Goal: Task Accomplishment & Management: Manage account settings

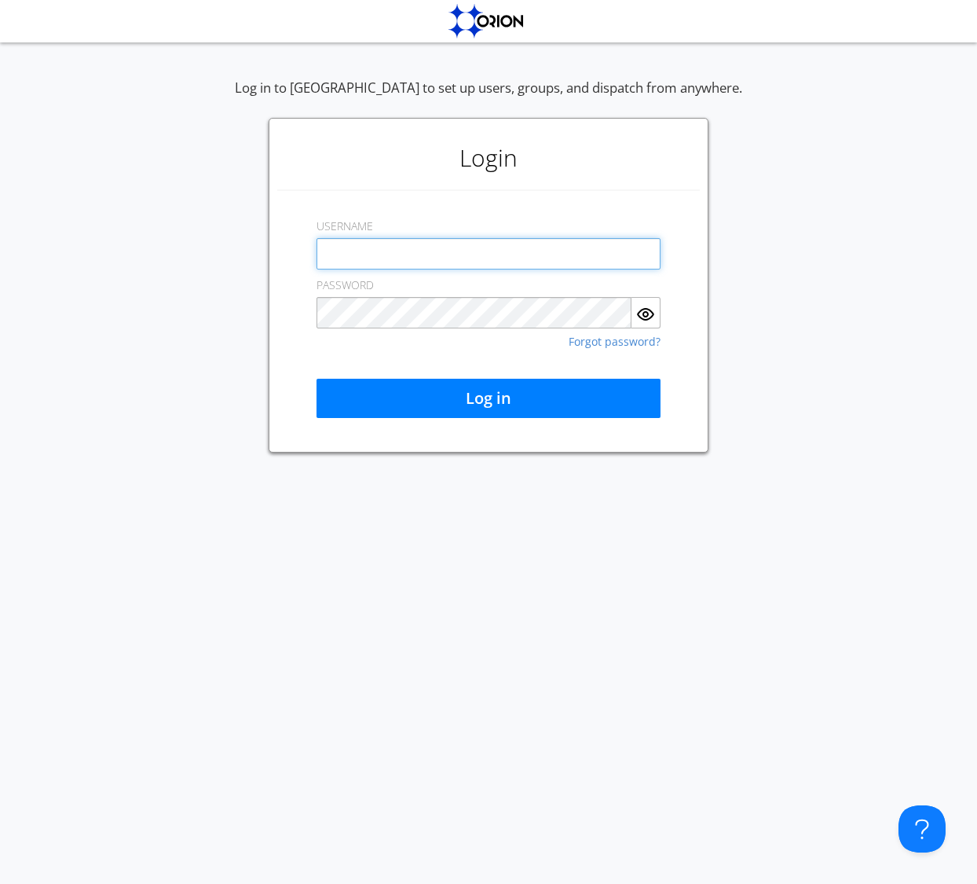
click at [0, 883] on com-1password-button at bounding box center [0, 884] width 0 height 0
type input "[EMAIL_ADDRESS][DOMAIN_NAME]"
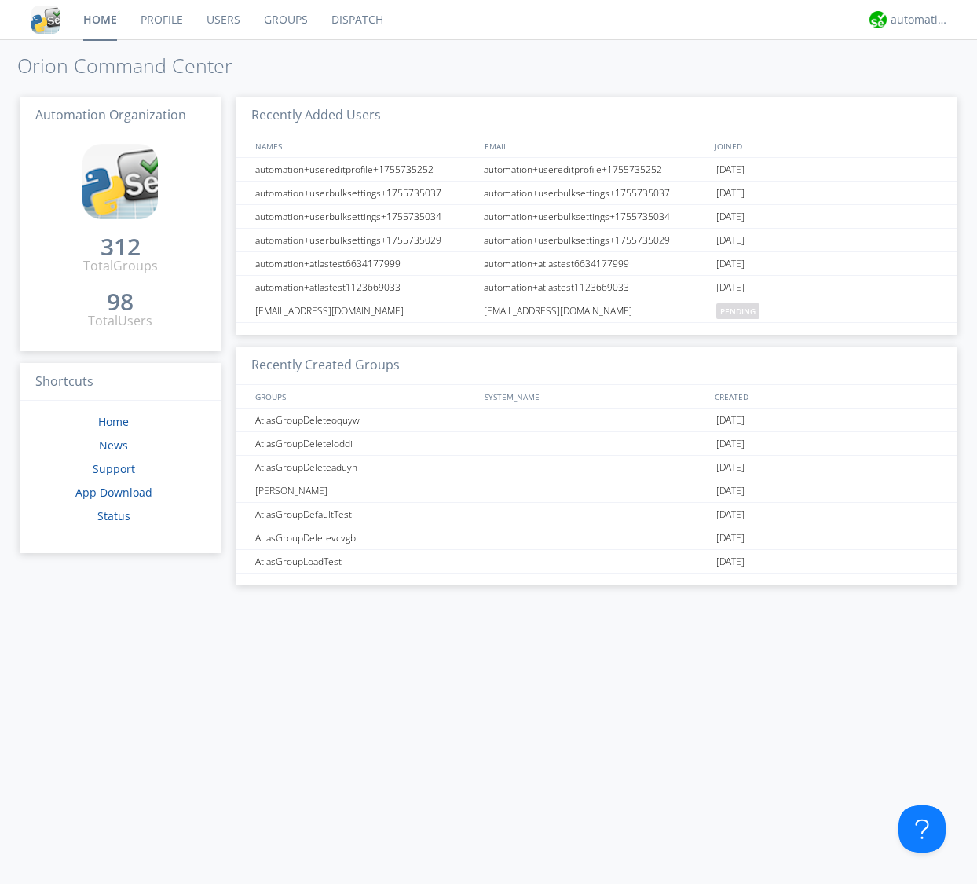
click at [233, 12] on link "Users" at bounding box center [223, 19] width 57 height 39
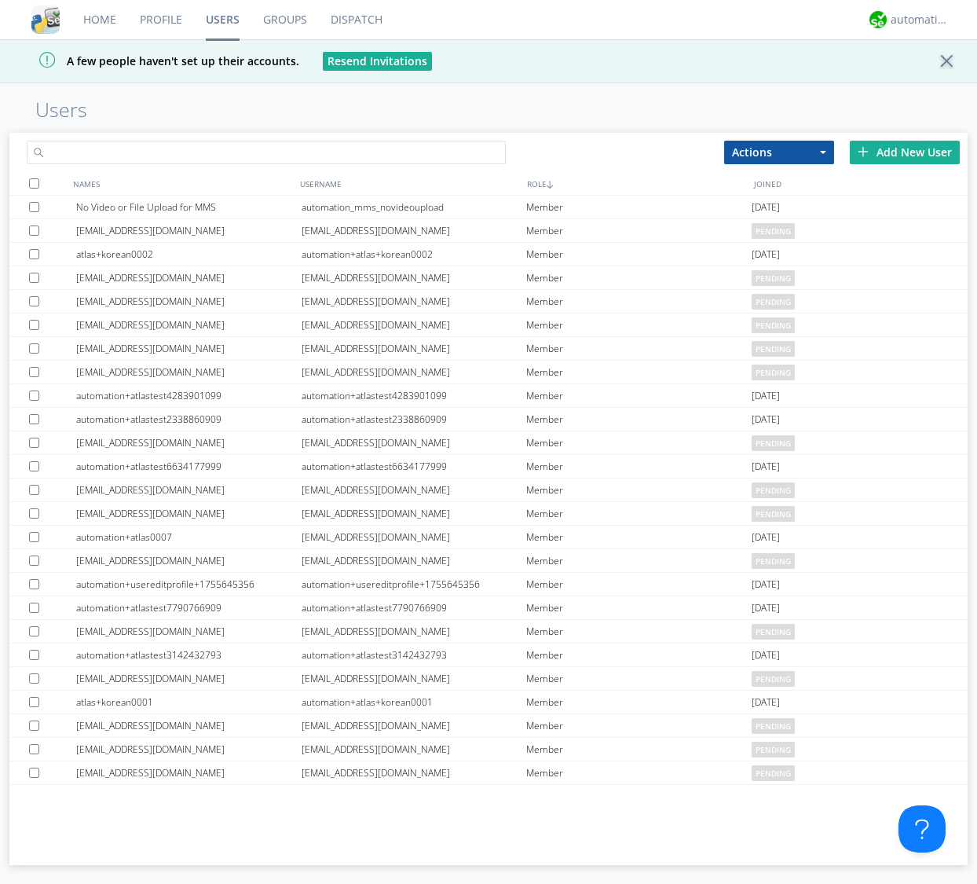
click at [273, 145] on input "text" at bounding box center [266, 153] width 479 height 24
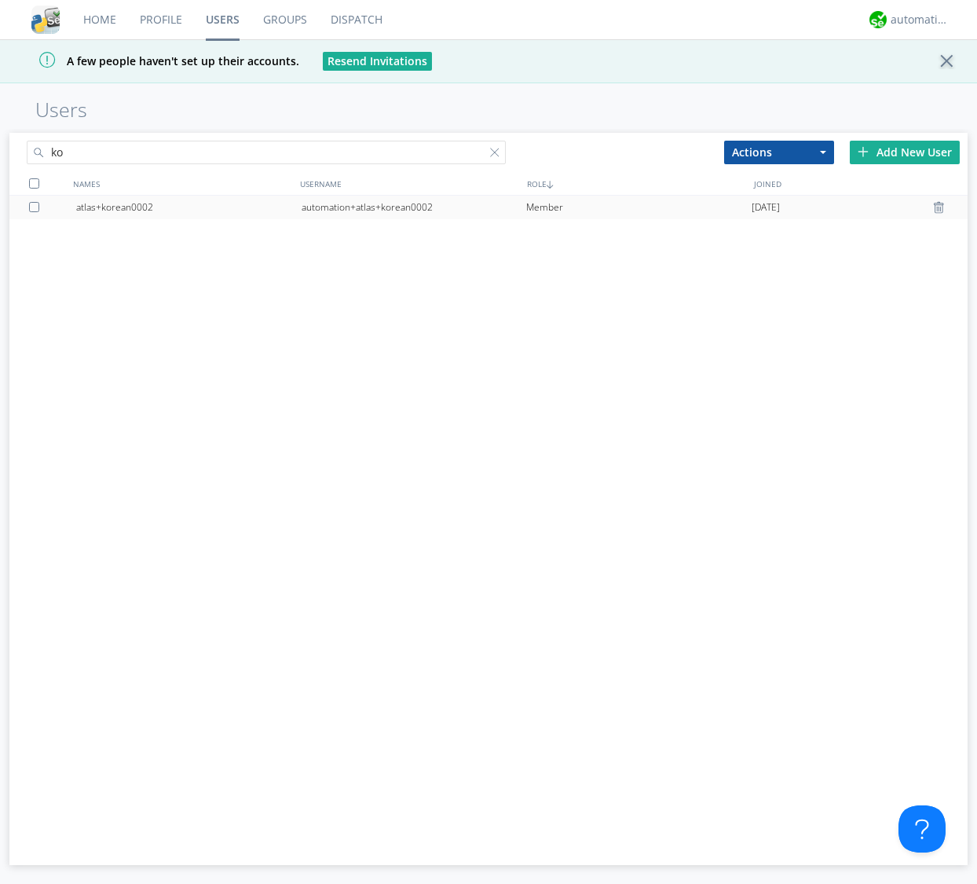
type input "ko"
click at [555, 210] on div "Member" at bounding box center [639, 208] width 226 height 24
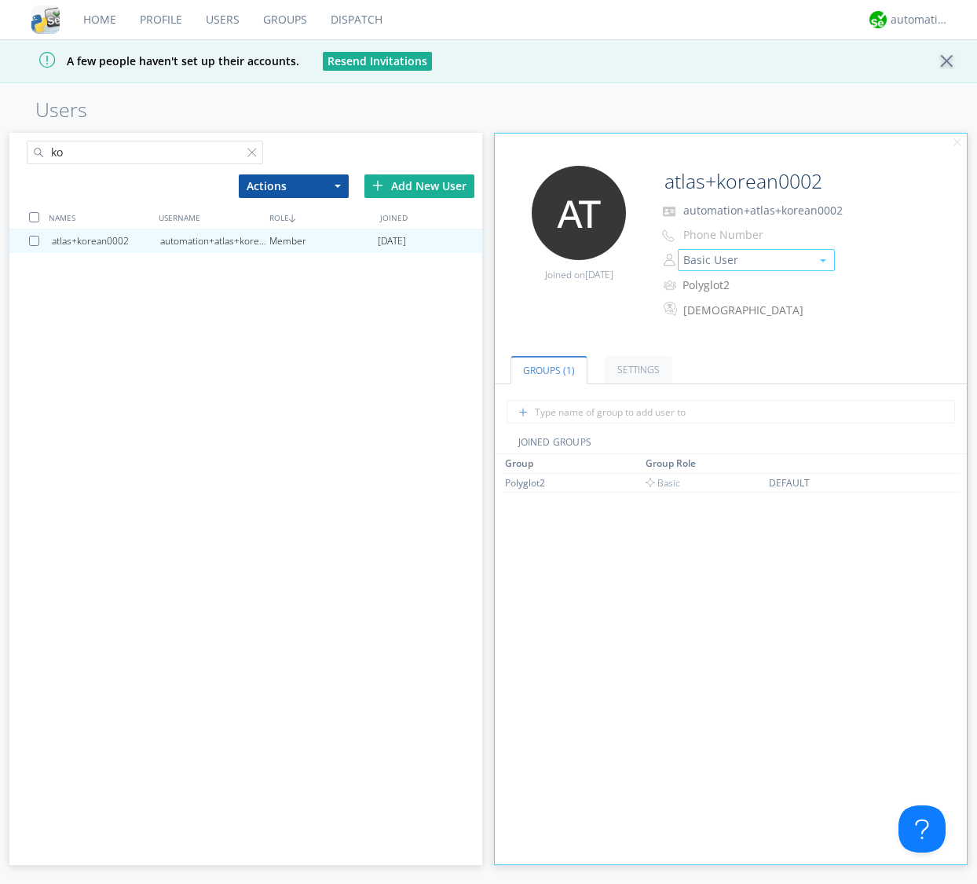
click at [709, 264] on button "Basic User" at bounding box center [756, 260] width 157 height 22
click at [708, 284] on link "Manager" at bounding box center [757, 285] width 156 height 24
click at [119, 152] on input "ko" at bounding box center [145, 153] width 237 height 24
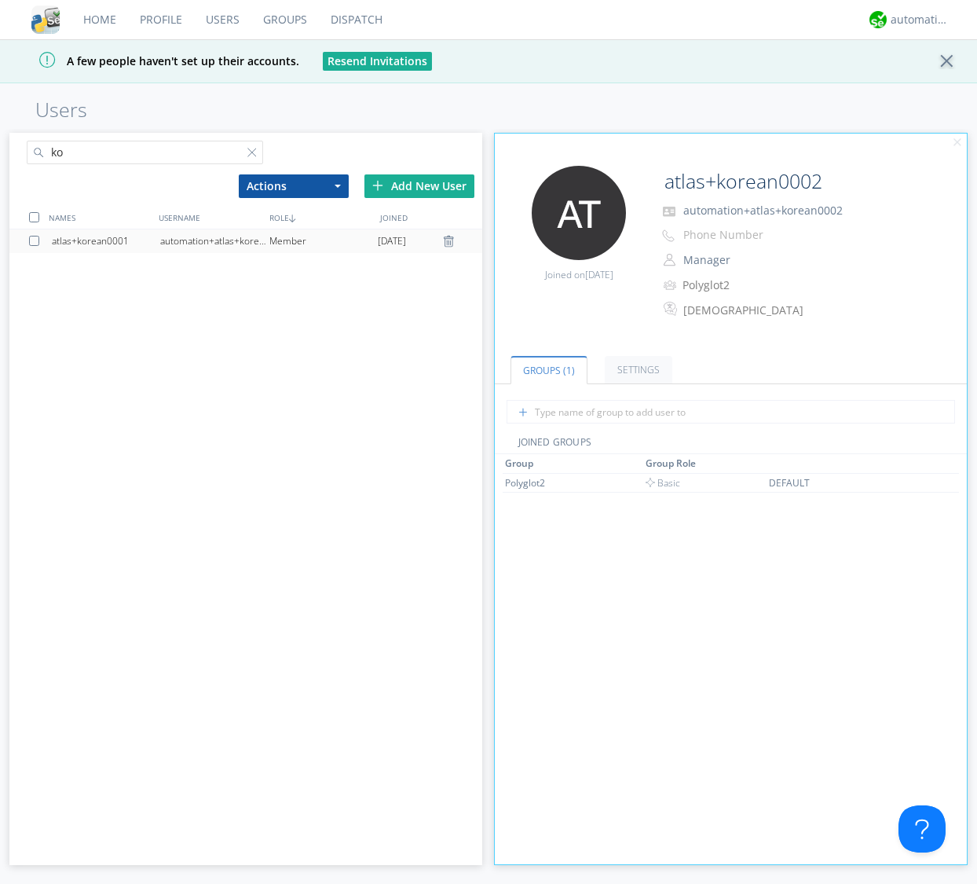
click at [224, 242] on div "automation+atlas+korean0001" at bounding box center [214, 241] width 108 height 24
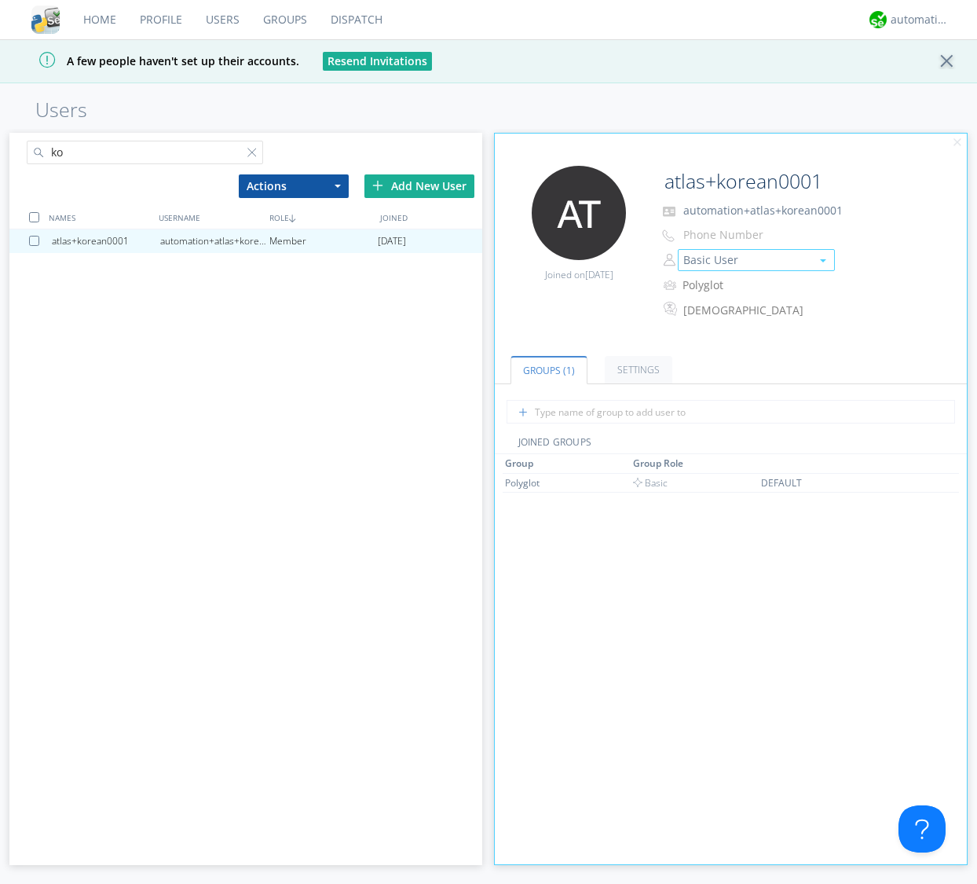
click at [743, 260] on button "Basic User" at bounding box center [756, 260] width 157 height 22
click at [739, 284] on link "Manager" at bounding box center [757, 285] width 156 height 24
click at [254, 149] on div at bounding box center [256, 156] width 16 height 16
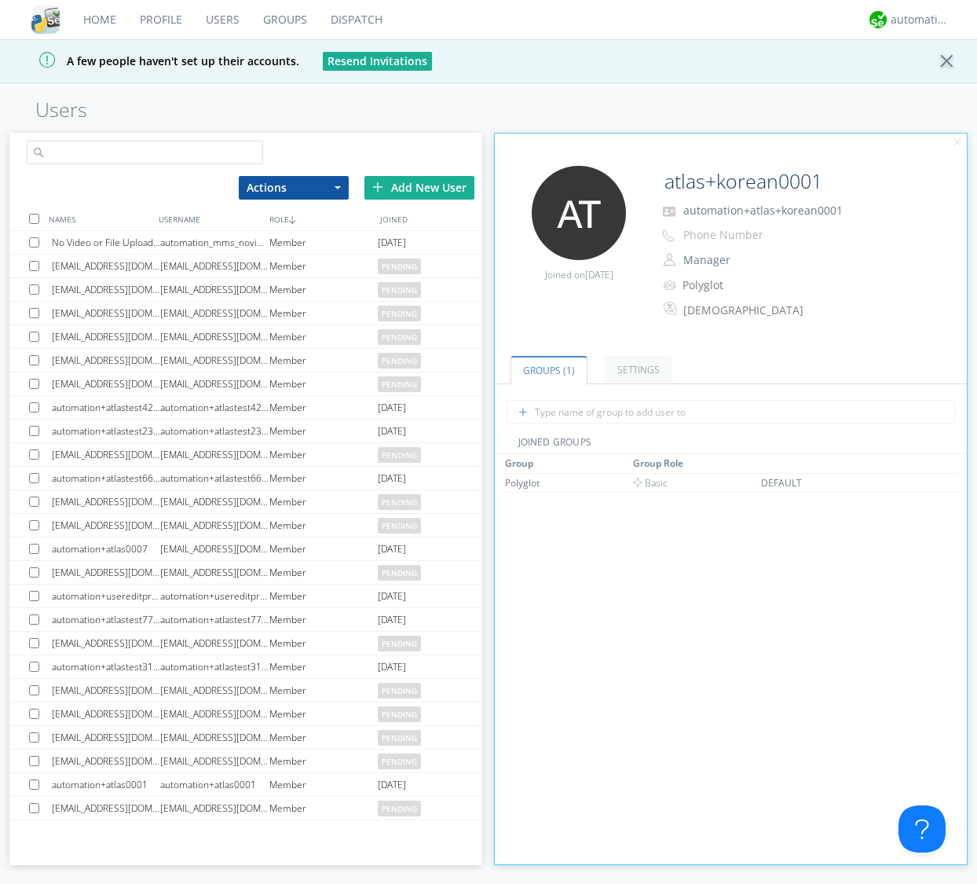
click at [195, 150] on input "text" at bounding box center [145, 153] width 237 height 24
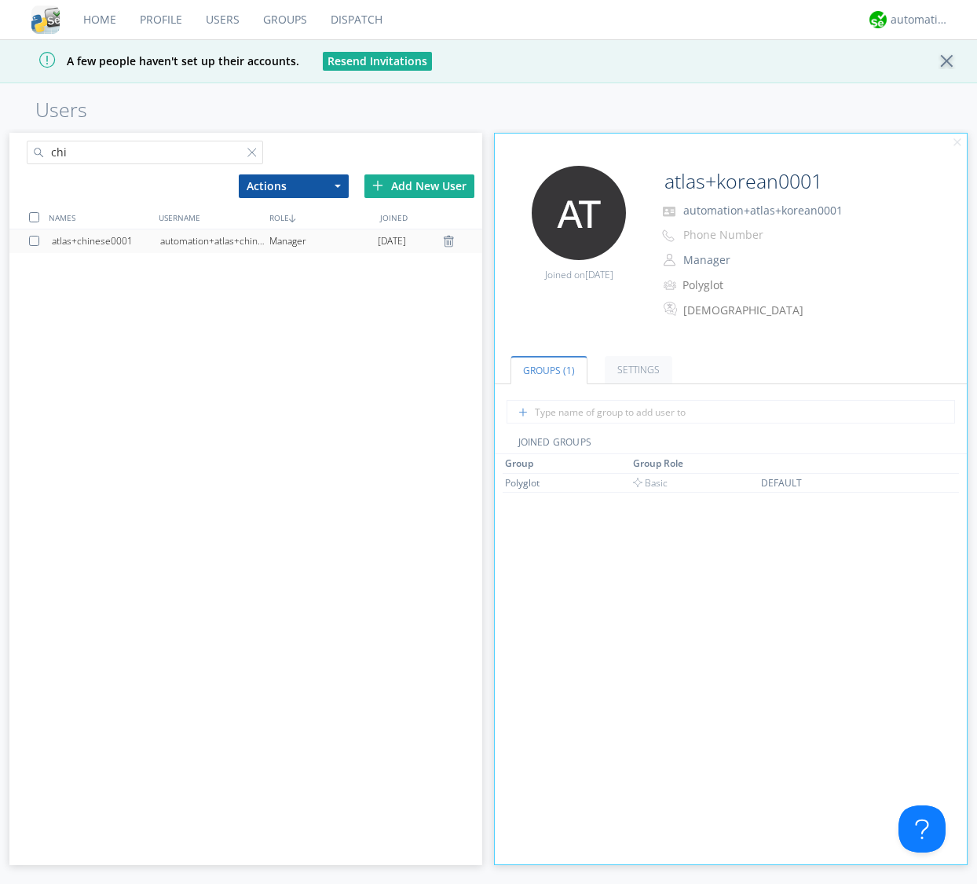
click at [237, 236] on div "automation+atlas+chinese0001" at bounding box center [214, 241] width 108 height 24
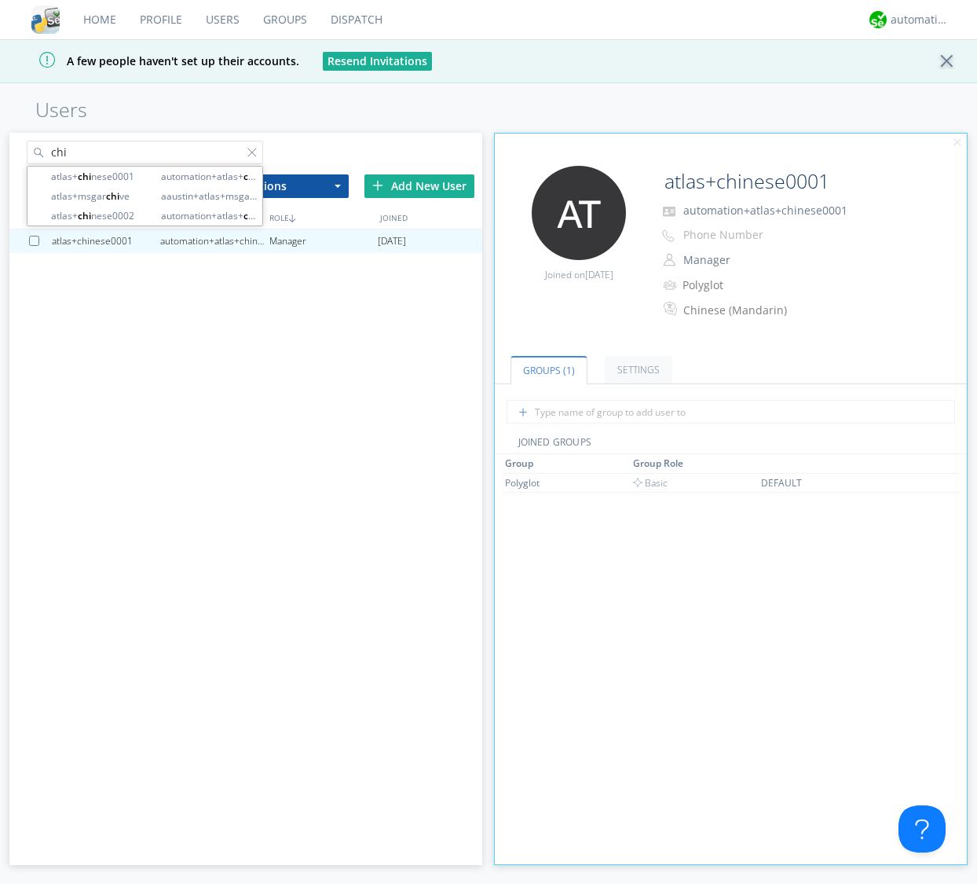
click at [127, 143] on input "chi" at bounding box center [145, 153] width 237 height 24
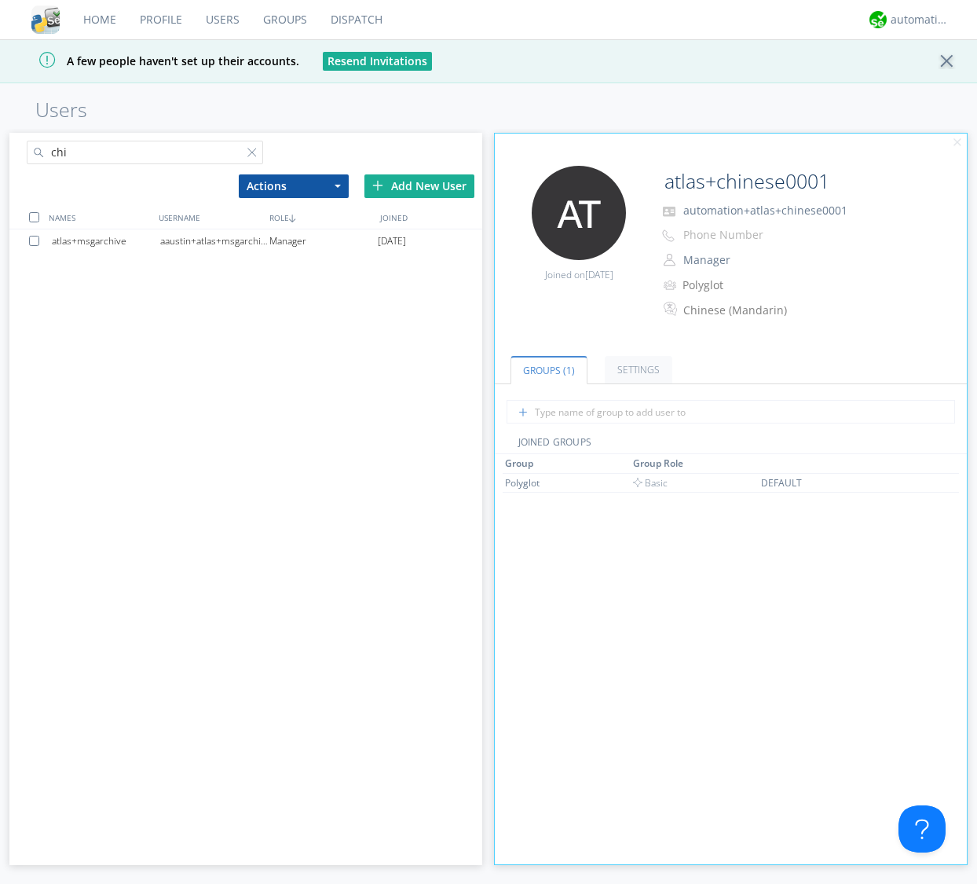
click at [244, 150] on input "chi" at bounding box center [145, 153] width 237 height 24
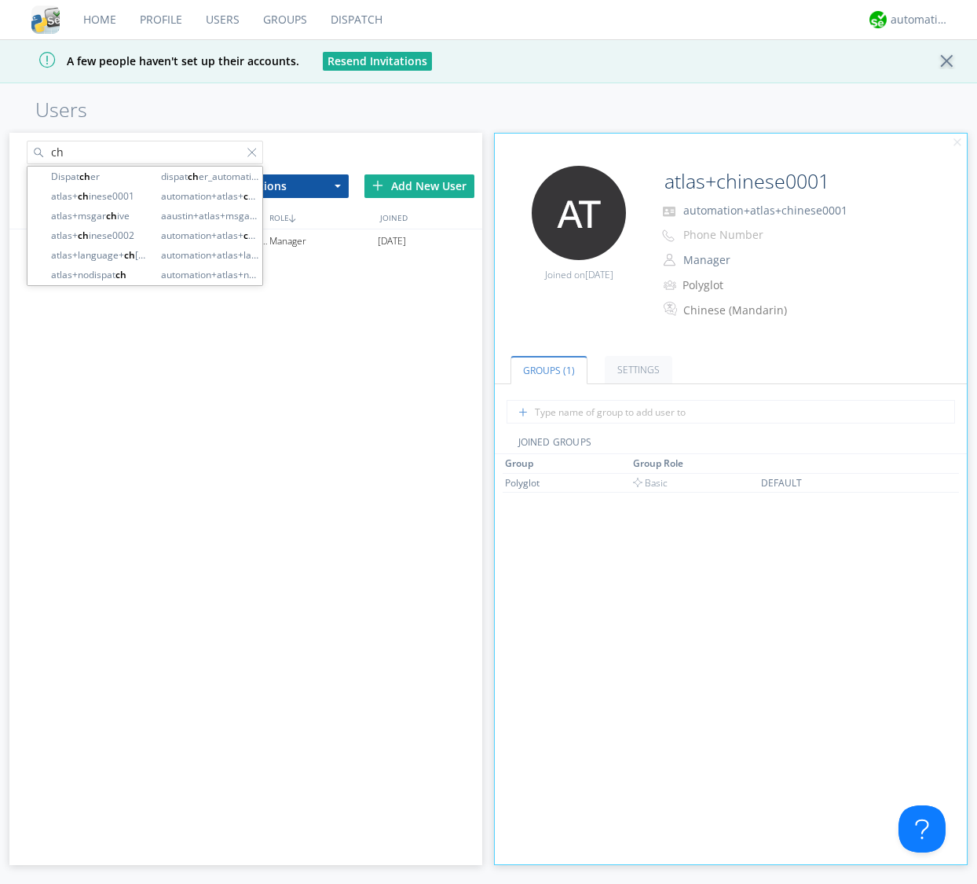
type input "c"
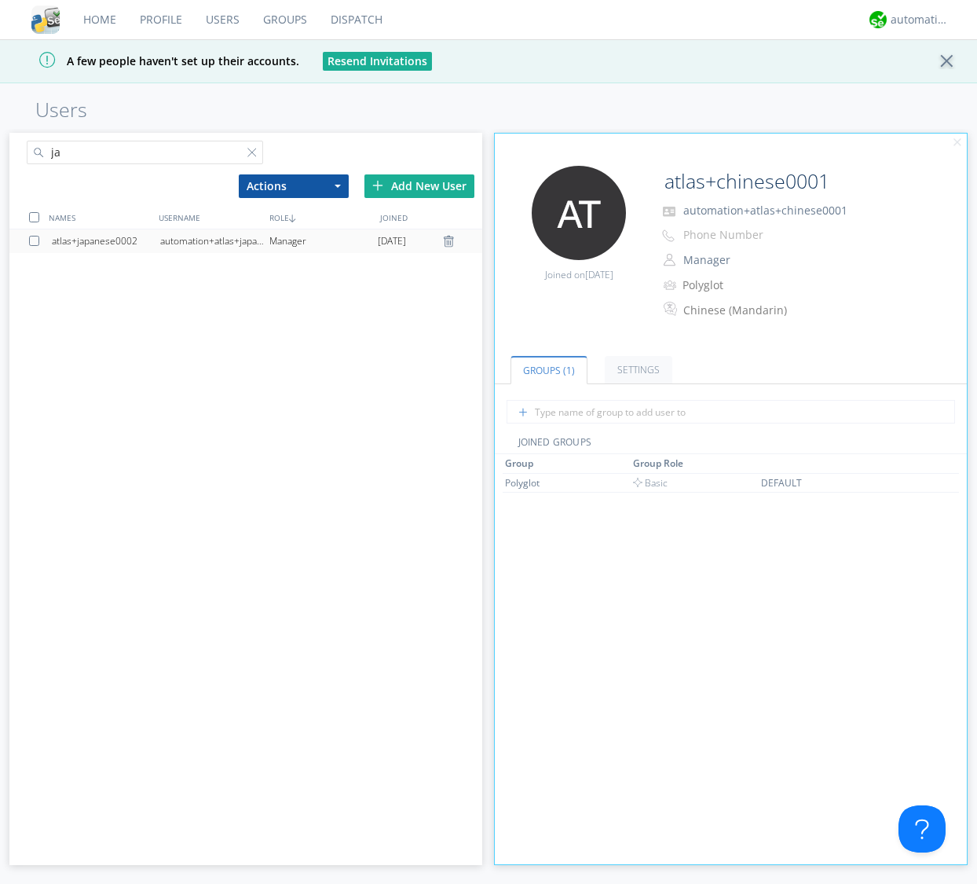
type input "ja"
click at [226, 239] on div "automation+atlas+japanese0002" at bounding box center [214, 241] width 108 height 24
